Goal: Contribute content: Add original content to the website for others to see

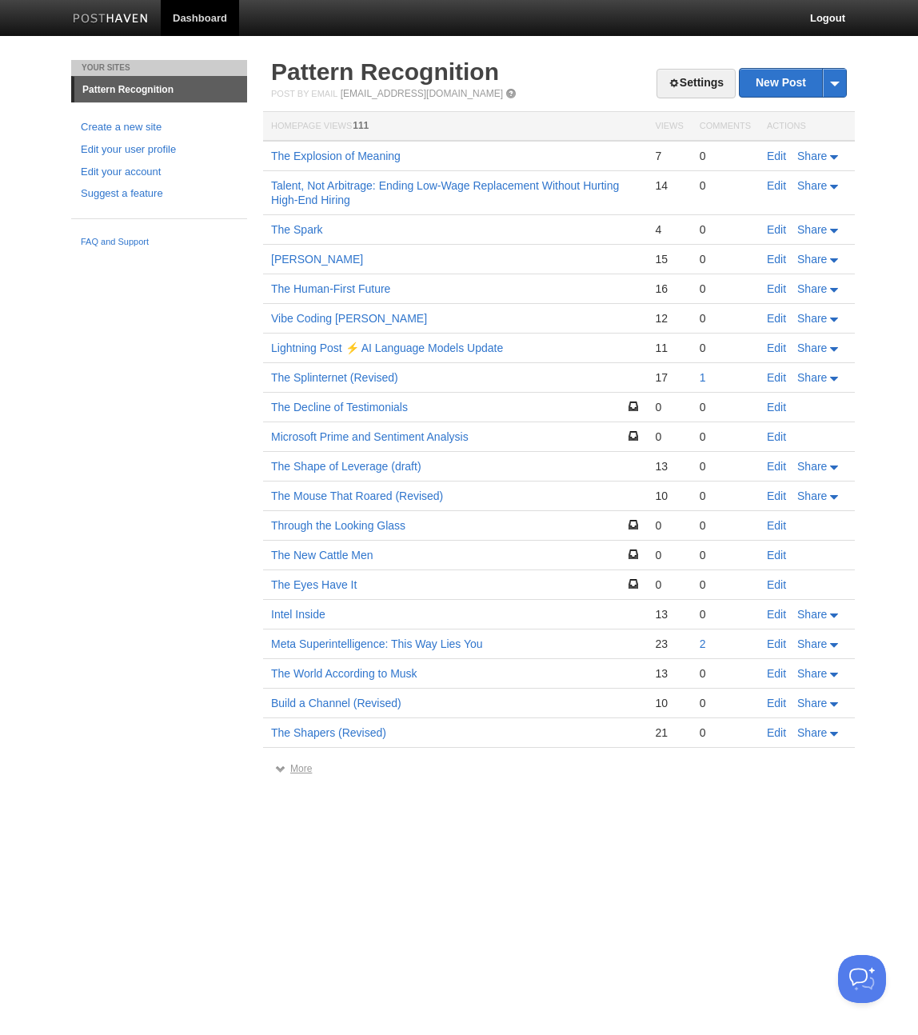
click at [297, 773] on link "More" at bounding box center [293, 768] width 37 height 11
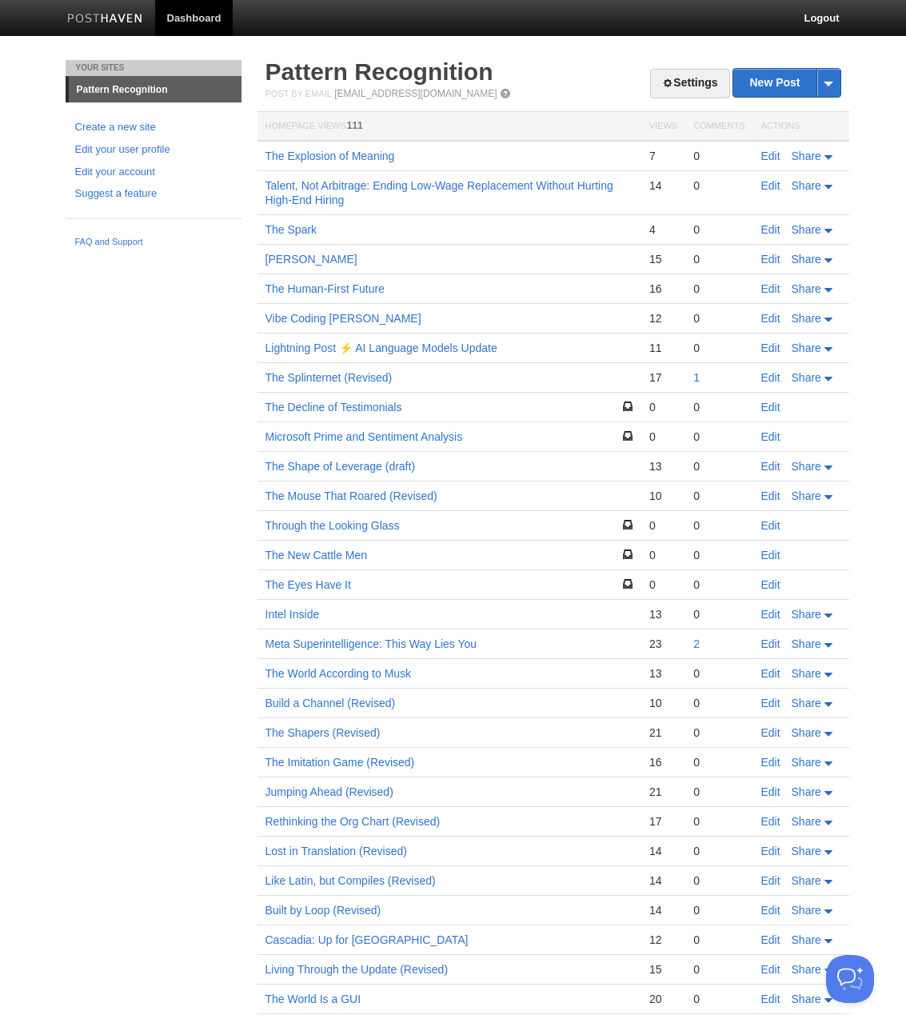
scroll to position [26, 0]
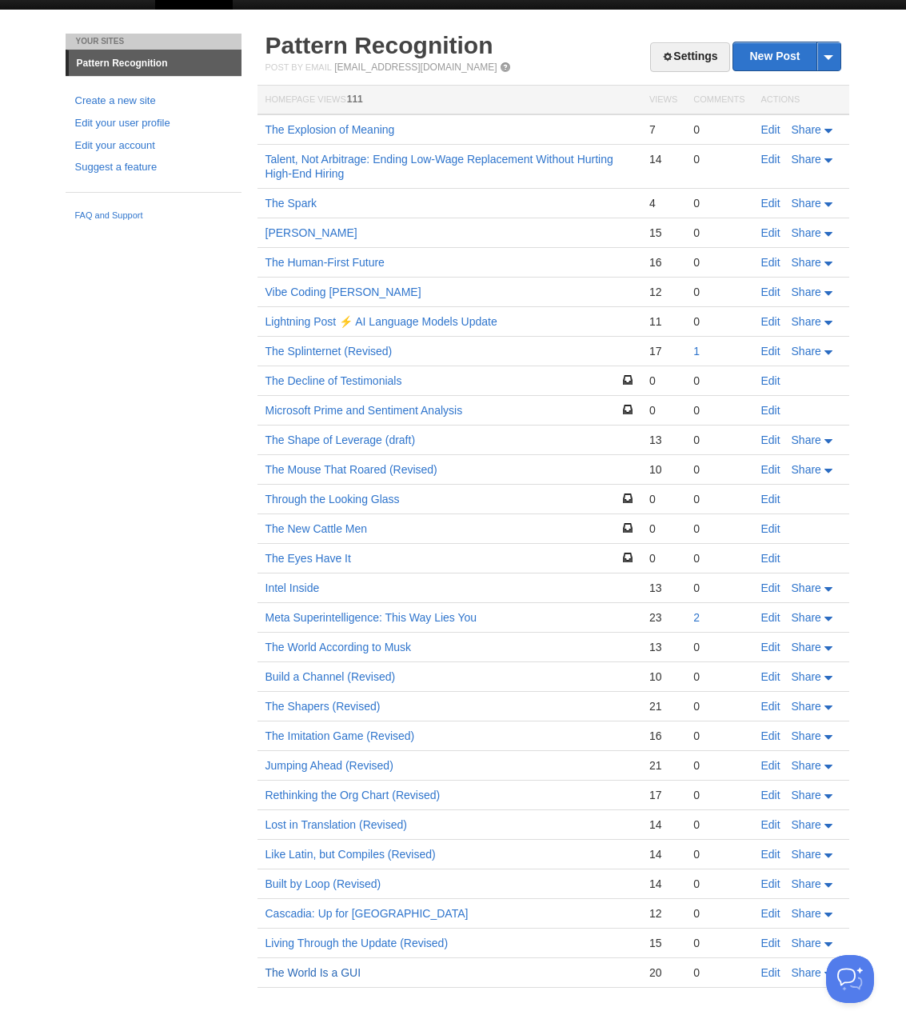
click at [325, 974] on link "The World Is a GUI" at bounding box center [314, 972] width 96 height 13
click at [348, 942] on link "Living Through the Update (Revised)" at bounding box center [357, 943] width 183 height 13
click at [769, 944] on link "Edit" at bounding box center [771, 943] width 19 height 13
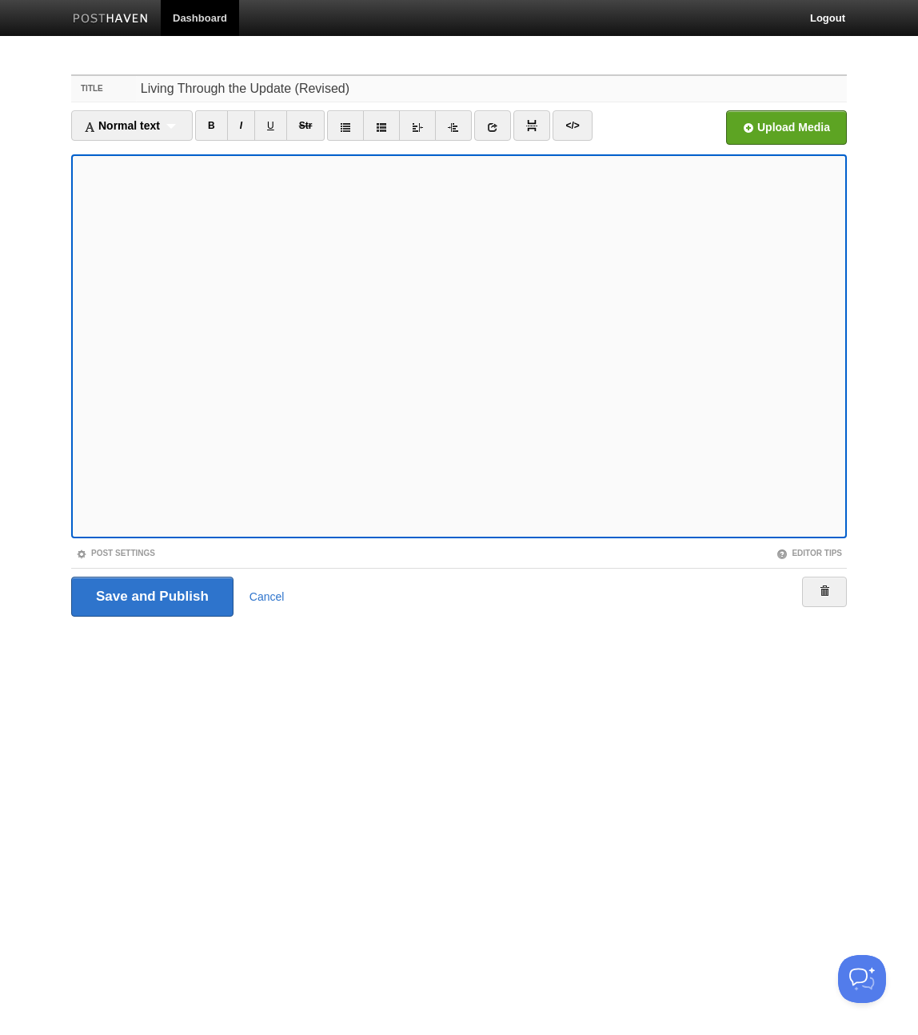
click at [354, 87] on input "Living Through the Update (Revised)" at bounding box center [491, 89] width 711 height 26
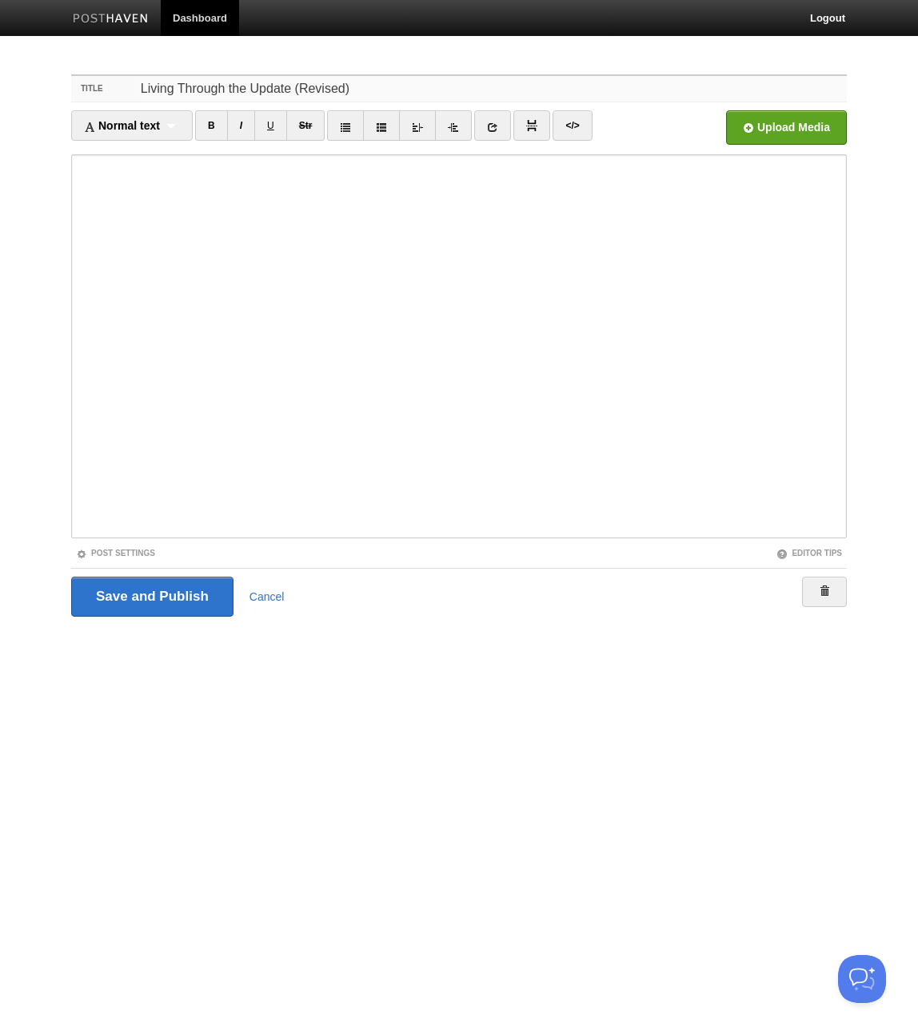
click at [354, 87] on input "Living Through the Update (Revised)" at bounding box center [491, 89] width 711 height 26
click at [282, 94] on input "Thoughts On AI 2027" at bounding box center [491, 89] width 711 height 26
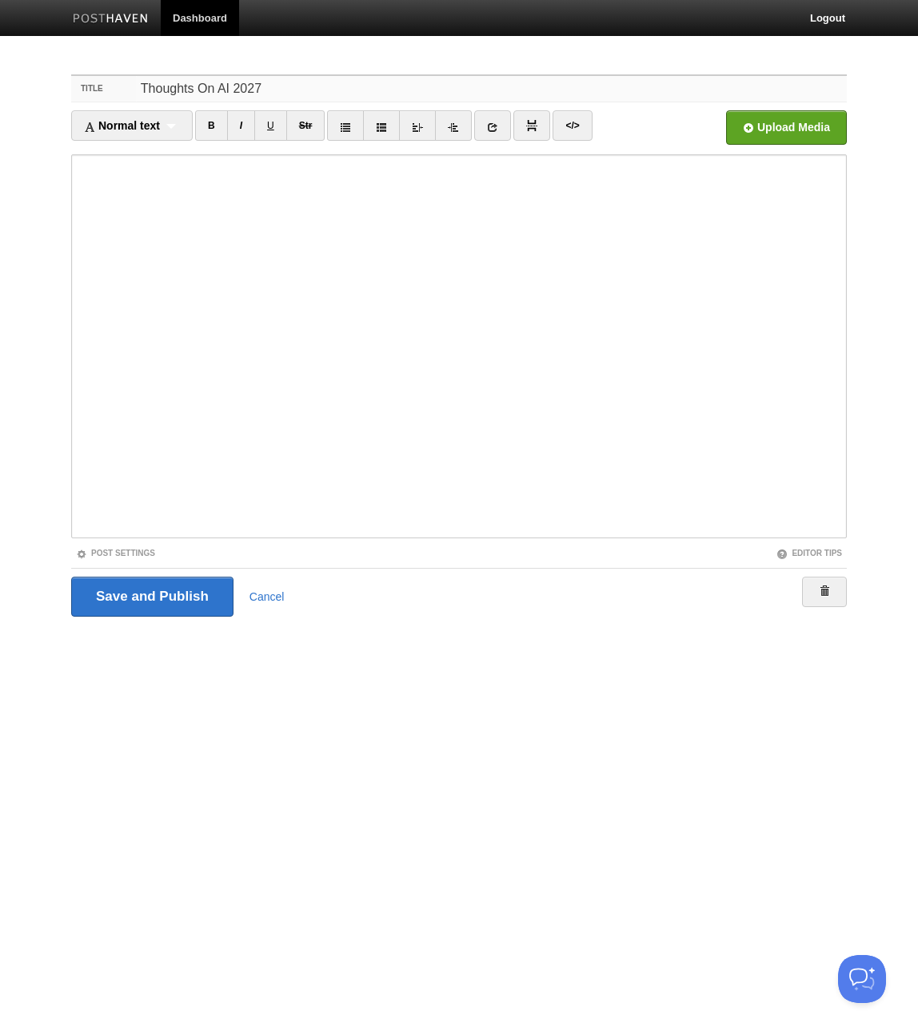
click at [202, 89] on input "Thoughts On AI 2027" at bounding box center [491, 89] width 711 height 26
type input "Thoughts About AI 2027"
click at [152, 598] on input "Save and Publish" at bounding box center [152, 597] width 162 height 40
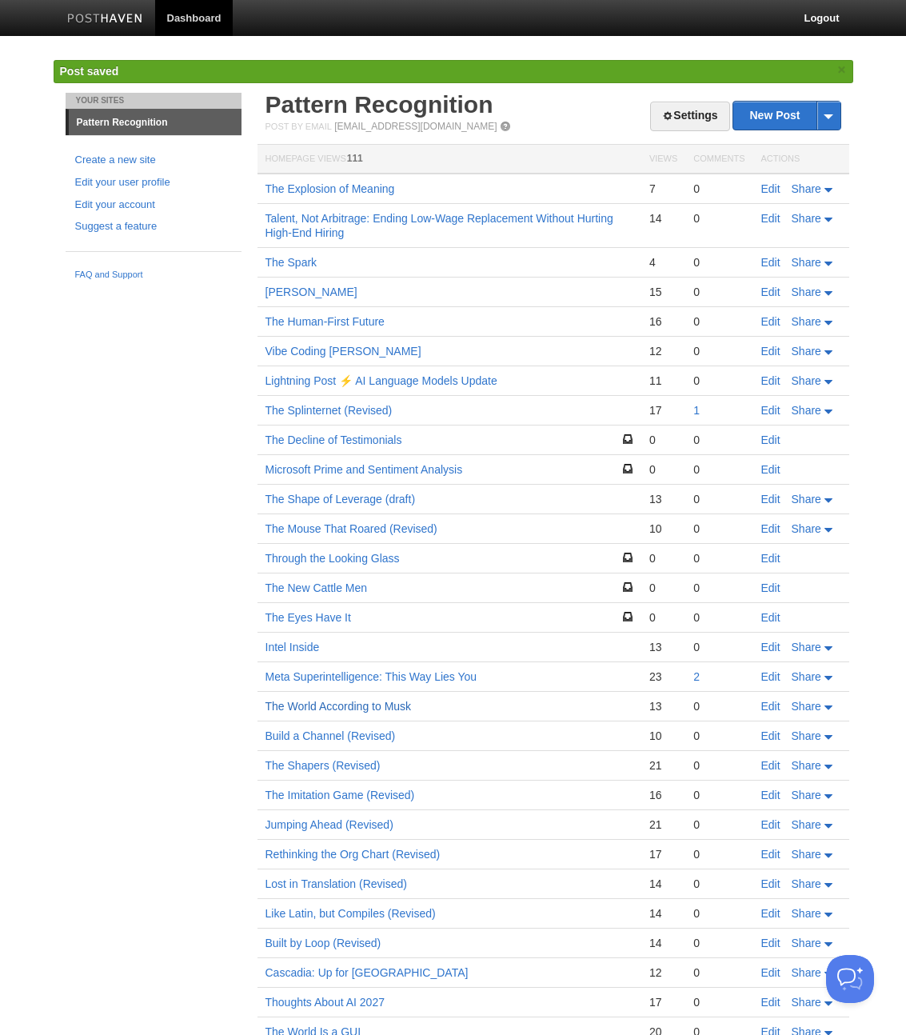
scroll to position [59, 0]
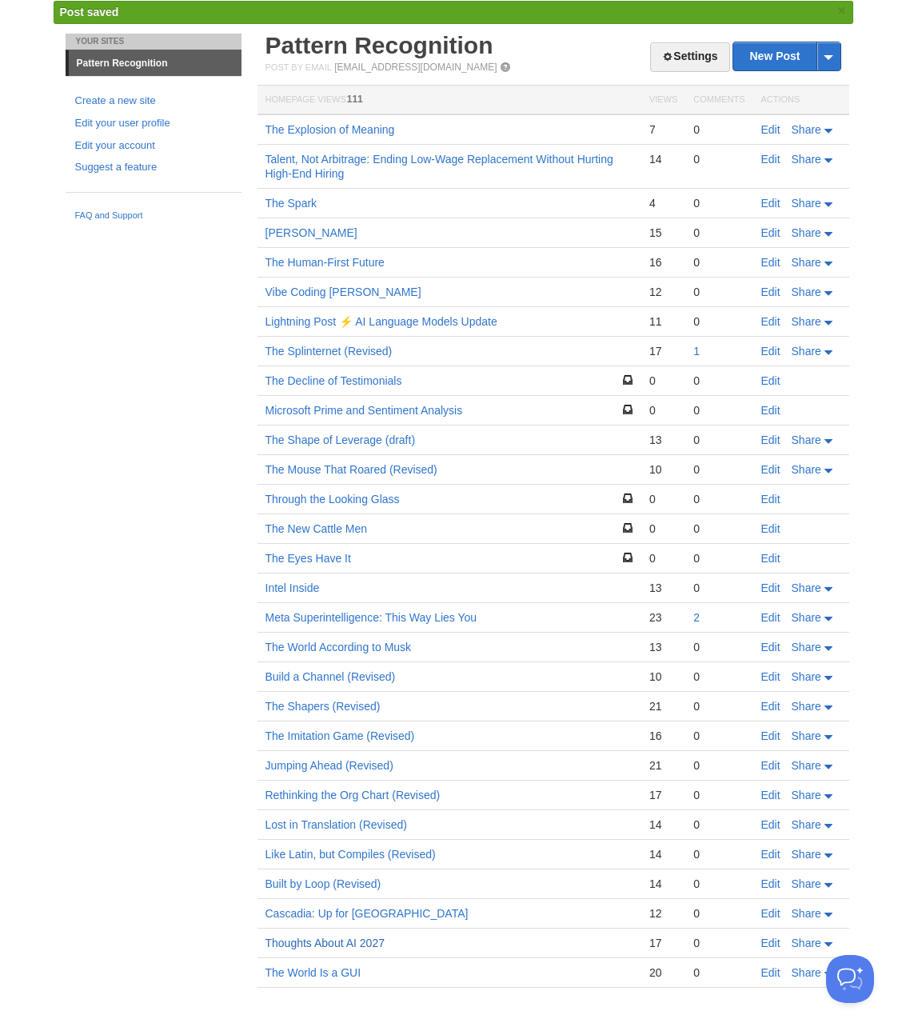
click at [361, 941] on link "Thoughts About AI 2027" at bounding box center [325, 943] width 119 height 13
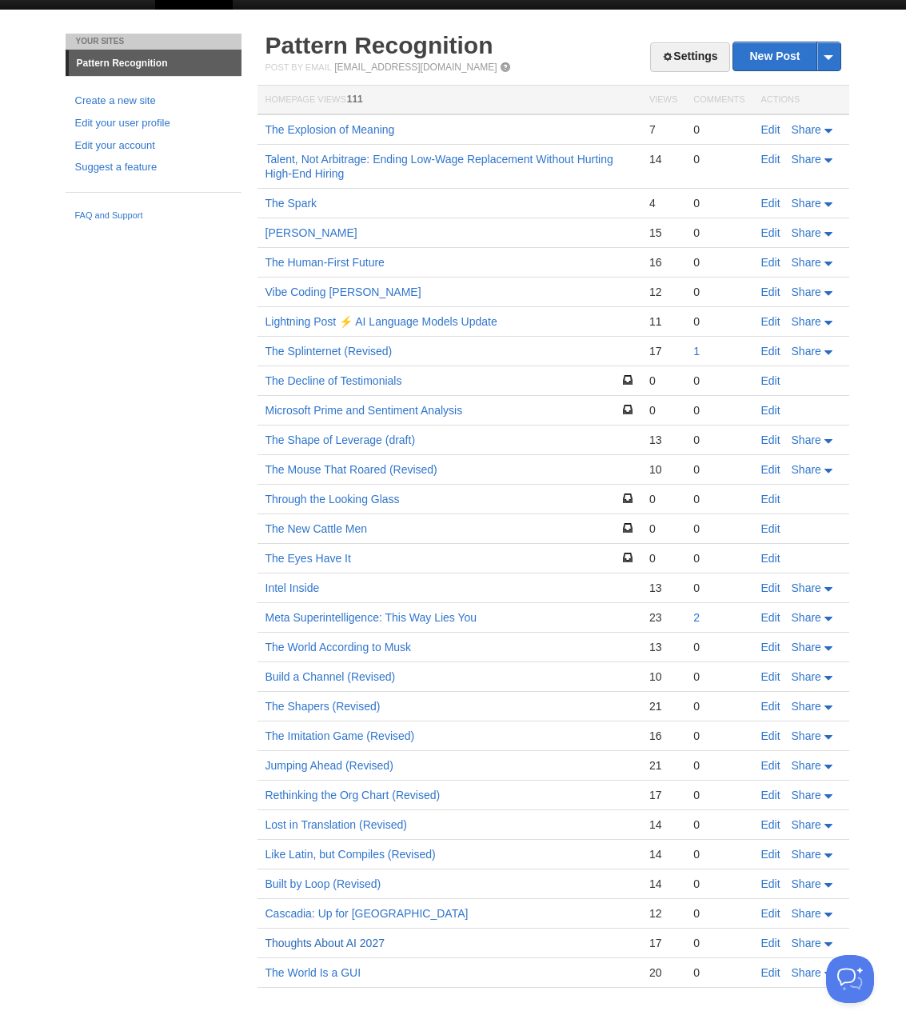
scroll to position [26, 0]
click at [773, 945] on link "Edit" at bounding box center [771, 943] width 19 height 13
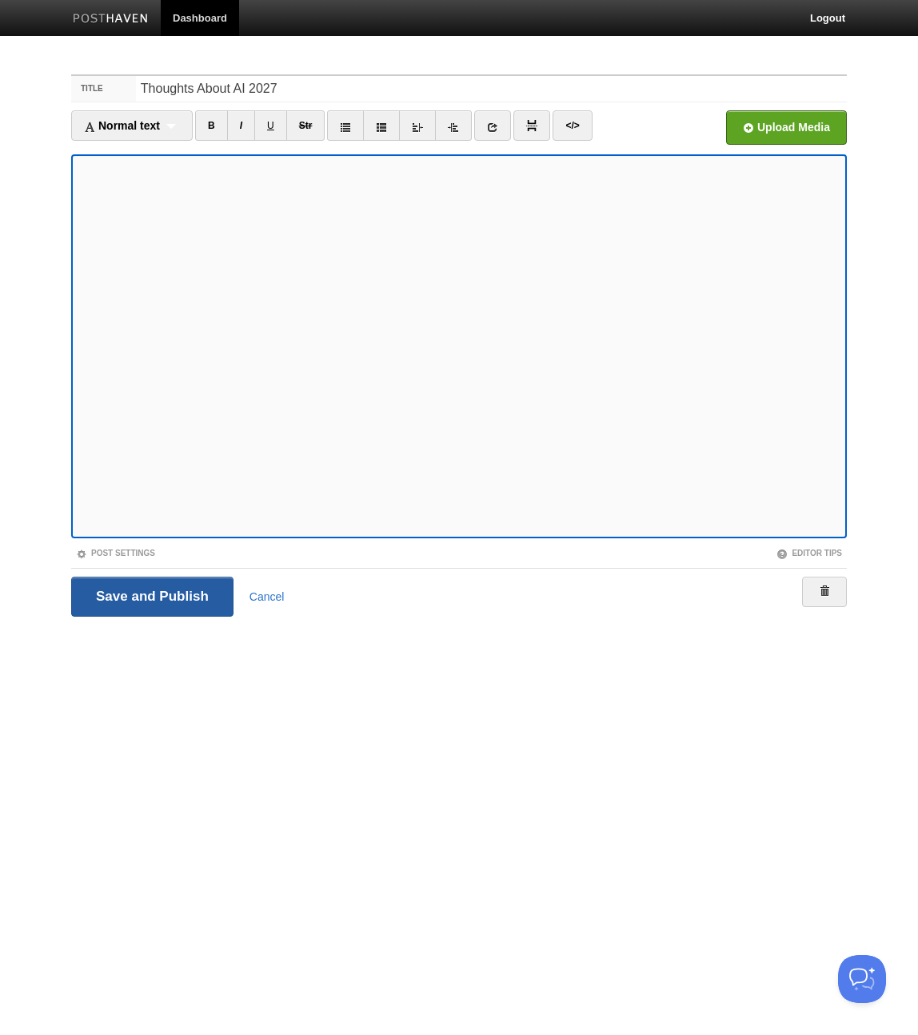
click at [150, 594] on input "Save and Publish" at bounding box center [152, 597] width 162 height 40
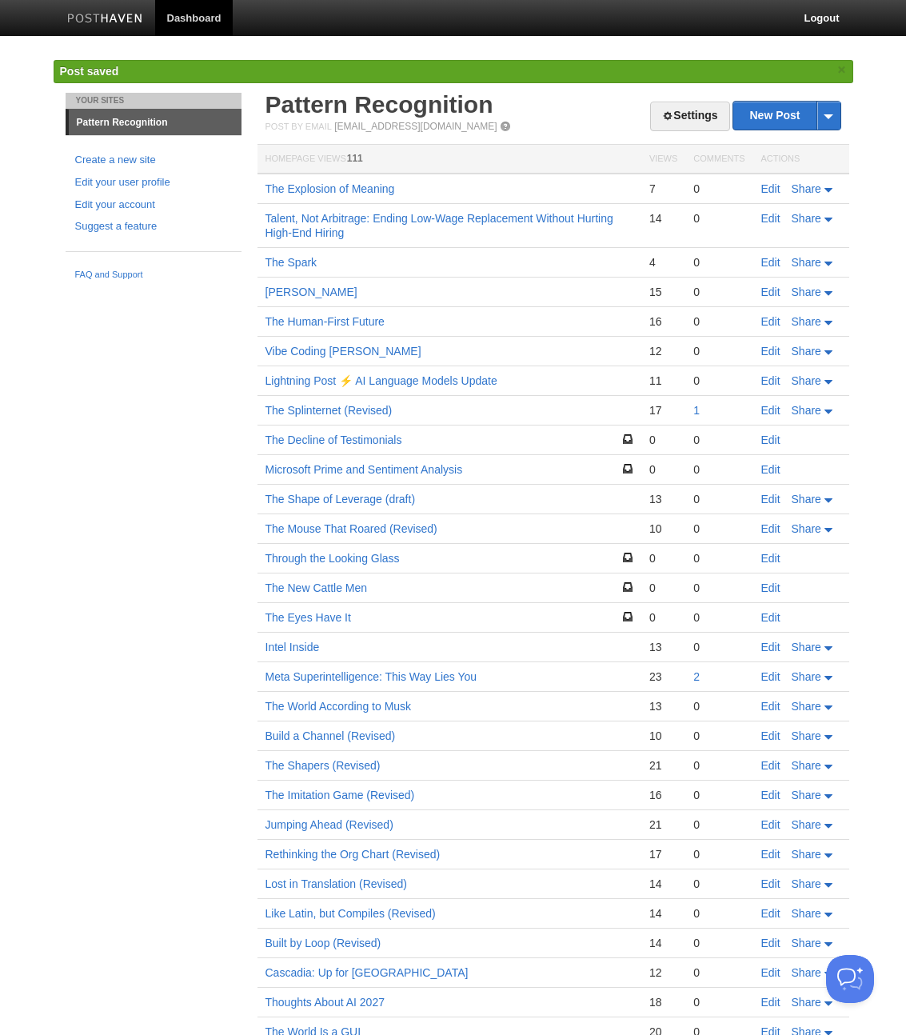
scroll to position [59, 0]
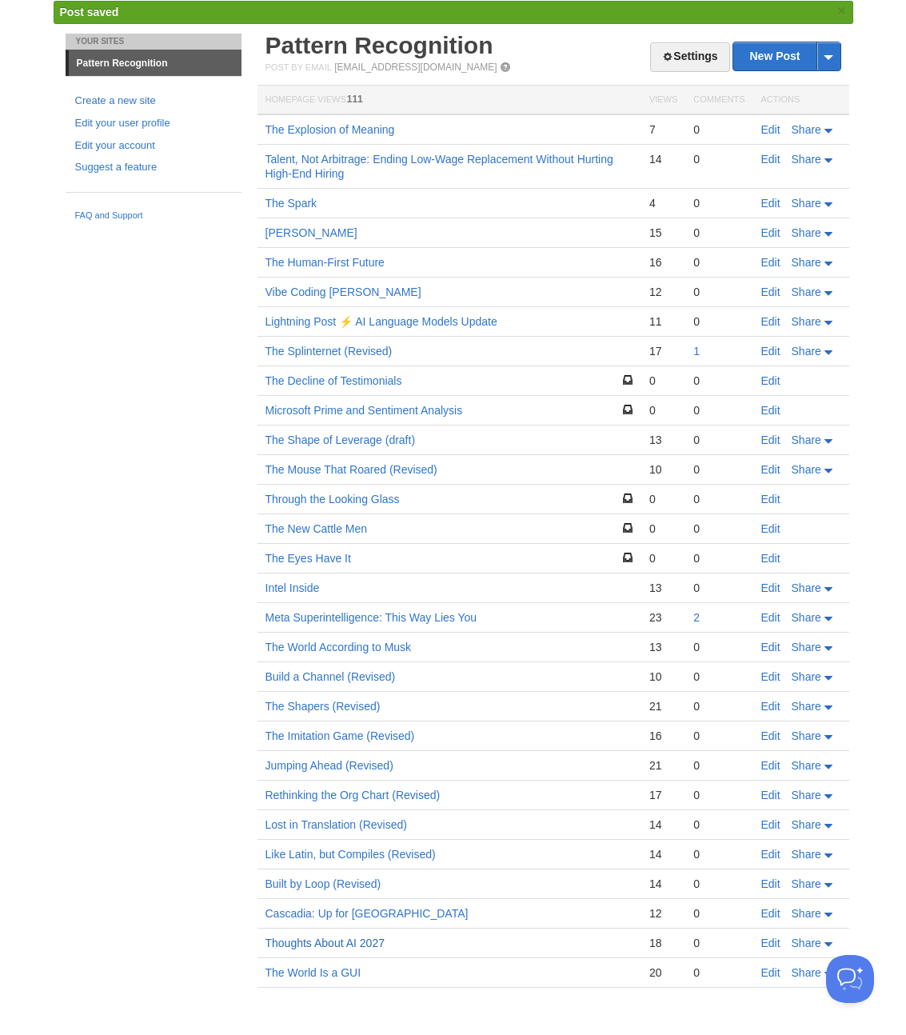
click at [355, 942] on link "Thoughts About AI 2027" at bounding box center [325, 943] width 119 height 13
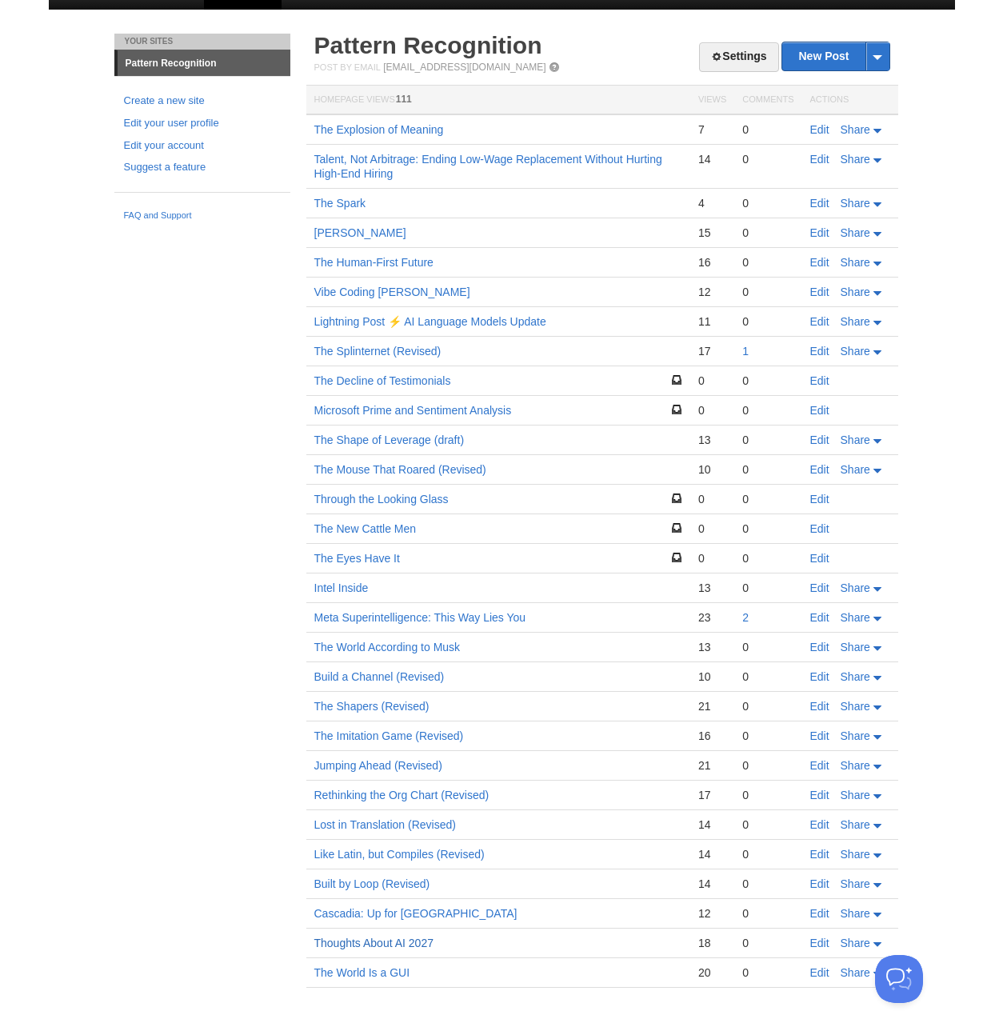
scroll to position [26, 0]
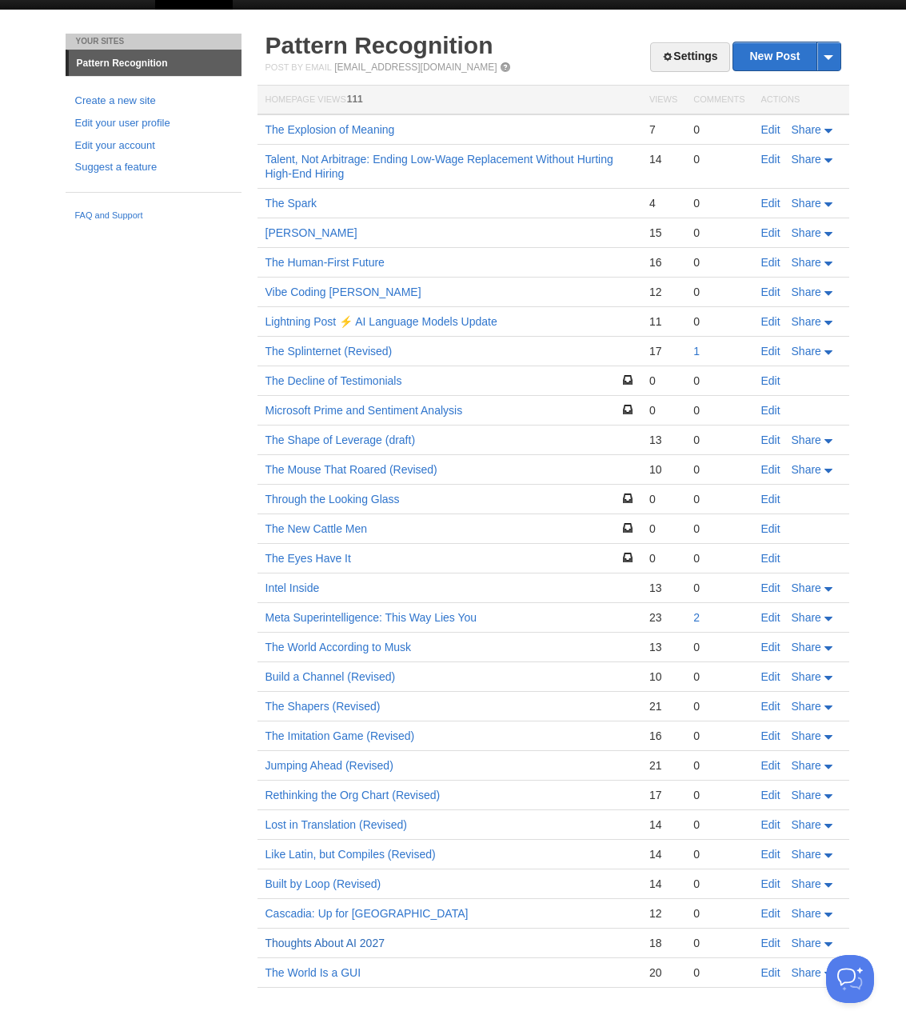
click at [321, 947] on link "Thoughts About AI 2027" at bounding box center [325, 943] width 119 height 13
click at [354, 914] on link "Cascadia: Up for [GEOGRAPHIC_DATA]" at bounding box center [367, 913] width 203 height 13
click at [314, 887] on link "Built by Loop (Revised)" at bounding box center [324, 884] width 116 height 13
click at [316, 854] on link "Like Latin, but Compiles (Revised)" at bounding box center [351, 854] width 170 height 13
click at [305, 822] on link "Lost in Translation (Revised)" at bounding box center [337, 824] width 142 height 13
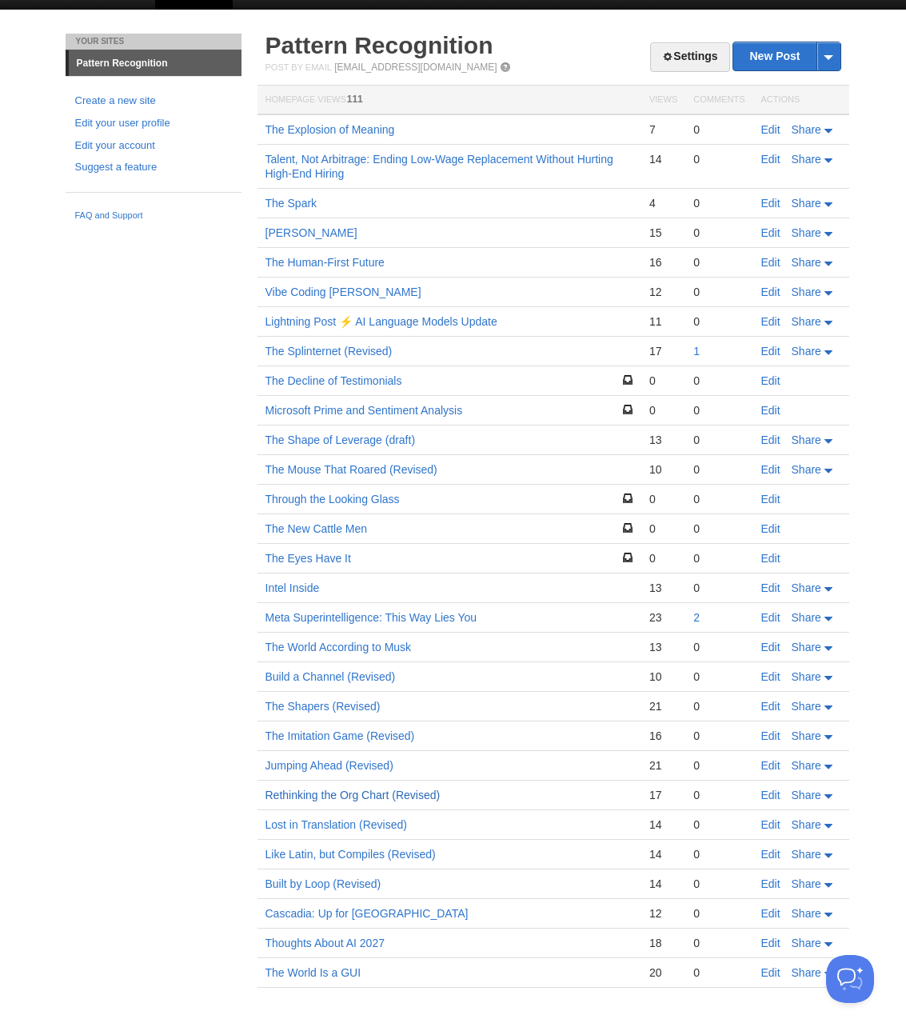
click at [307, 796] on link "Rethinking the Org Chart (Revised)" at bounding box center [353, 795] width 175 height 13
click at [304, 791] on link "Rethinking the Org Chart (Revised)" at bounding box center [353, 795] width 175 height 13
click at [329, 764] on link "Jumping Ahead (Revised)" at bounding box center [330, 765] width 128 height 13
click at [329, 738] on link "The Imitation Game (Revised)" at bounding box center [341, 736] width 150 height 13
click at [312, 707] on link "The Shapers (Revised)" at bounding box center [323, 706] width 115 height 13
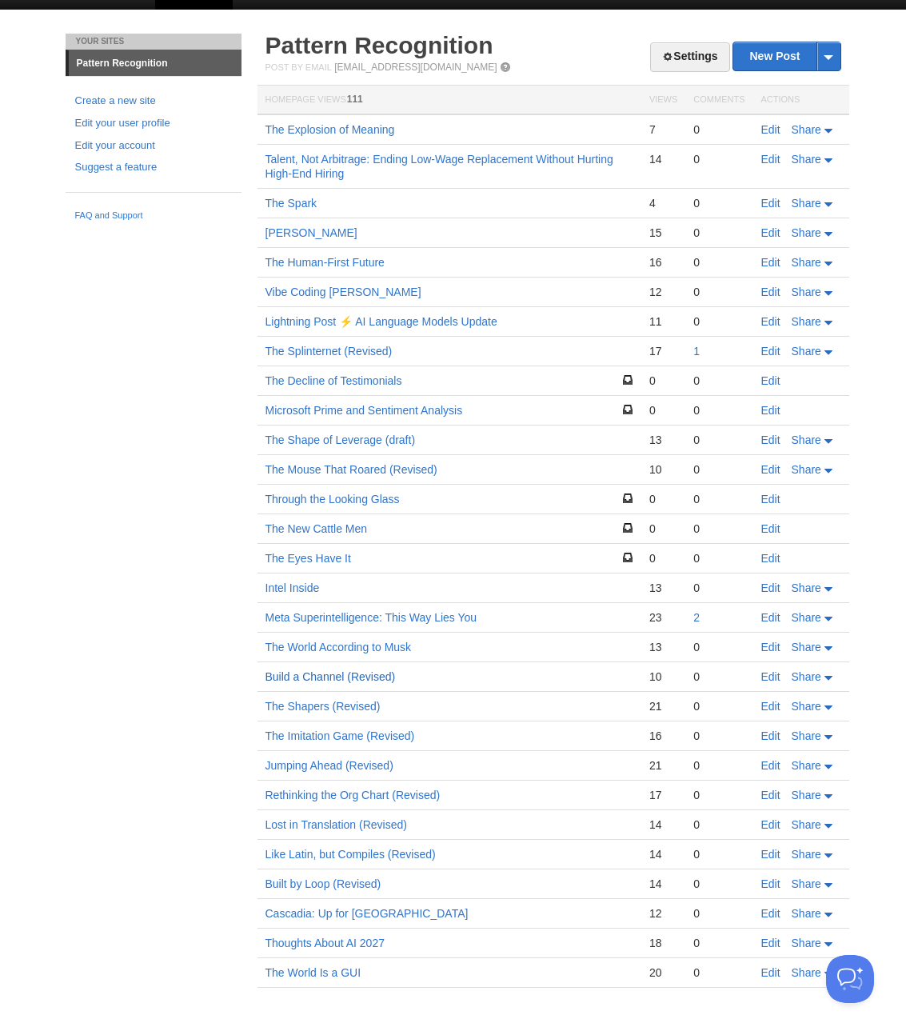
click at [322, 676] on link "Build a Channel (Revised)" at bounding box center [331, 676] width 130 height 13
click at [357, 648] on link "The World According to Musk" at bounding box center [339, 647] width 146 height 13
click at [314, 618] on link "Meta Superintelligence: This Way Lies You" at bounding box center [372, 617] width 212 height 13
click at [290, 590] on link "Intel Inside" at bounding box center [293, 588] width 54 height 13
click at [314, 557] on link "The Eyes Have It" at bounding box center [309, 558] width 86 height 13
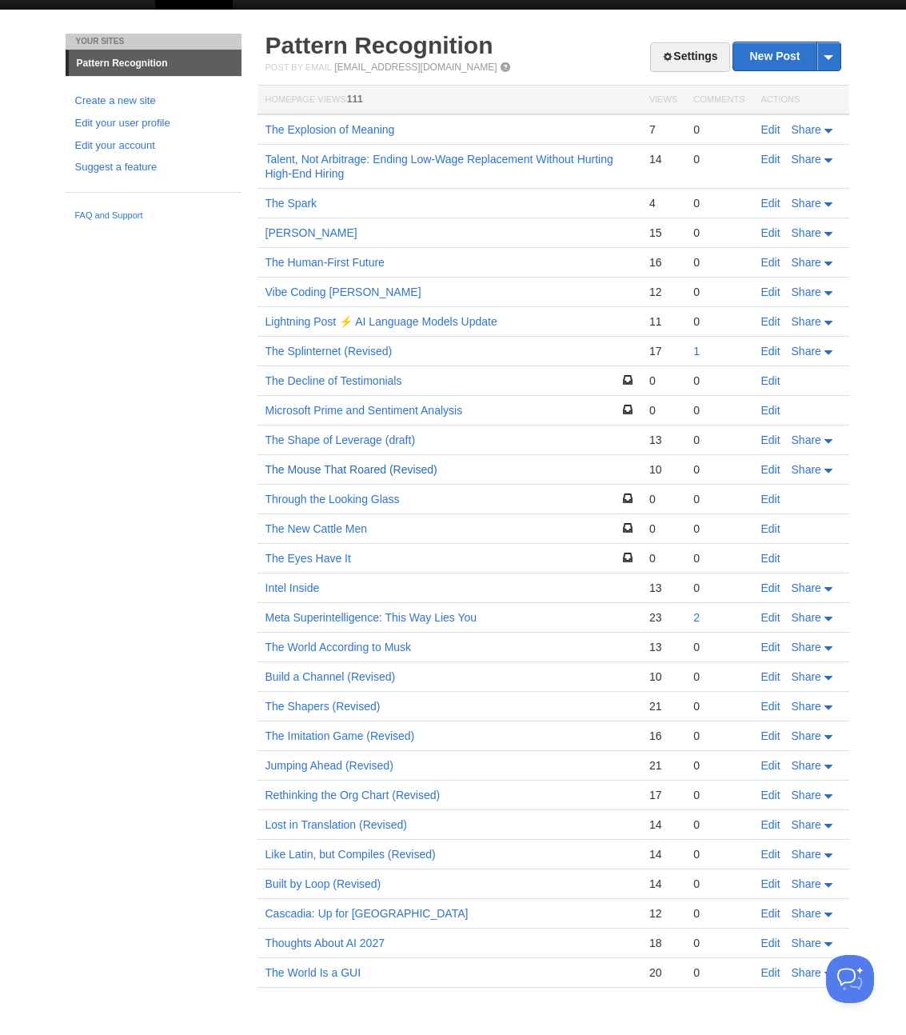
click at [344, 470] on link "The Mouse That Roared (Revised)" at bounding box center [352, 469] width 172 height 13
click at [338, 442] on link "The Shape of Leverage (draft)" at bounding box center [341, 440] width 150 height 13
click at [322, 349] on link "The Splinternet (Revised)" at bounding box center [329, 351] width 127 height 13
click at [313, 321] on link "Lightning Post ⚡️ AI Language Models Update" at bounding box center [382, 321] width 232 height 13
click at [303, 290] on link "Vibe Coding [PERSON_NAME]" at bounding box center [344, 292] width 156 height 13
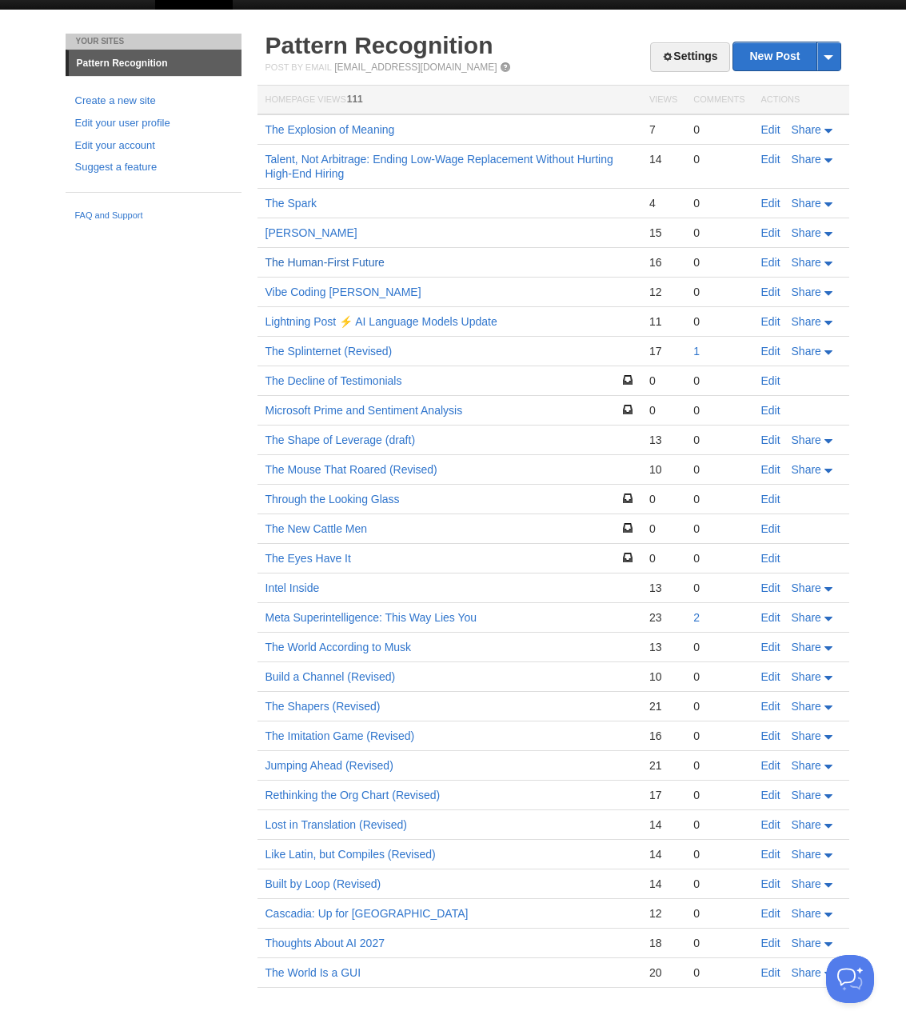
click at [322, 260] on link "The Human-First Future" at bounding box center [325, 262] width 119 height 13
click at [306, 231] on link "[PERSON_NAME]" at bounding box center [312, 232] width 92 height 13
click at [293, 201] on link "The Spark" at bounding box center [292, 203] width 52 height 13
click at [317, 130] on link "The Explosion of Meaning" at bounding box center [331, 129] width 130 height 13
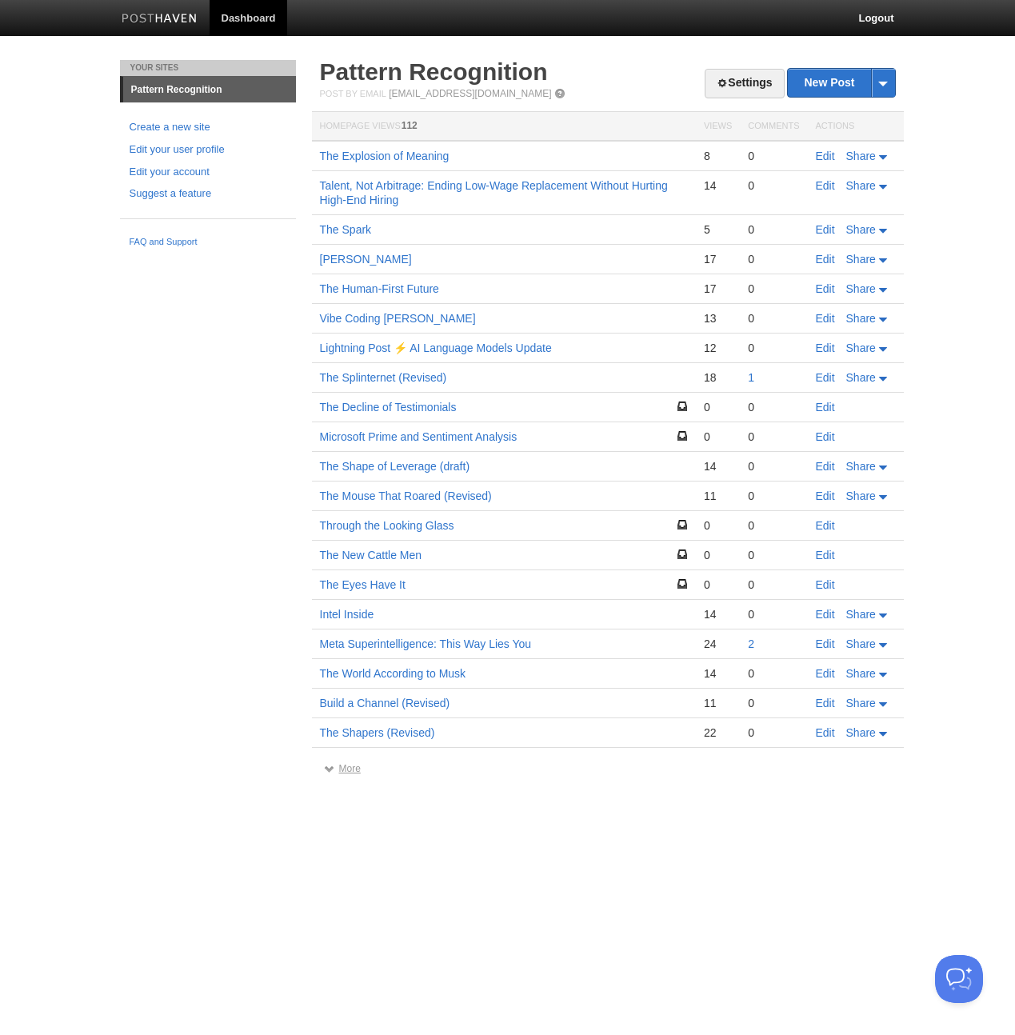
click at [347, 770] on link "More" at bounding box center [342, 768] width 37 height 11
